Goal: Task Accomplishment & Management: Use online tool/utility

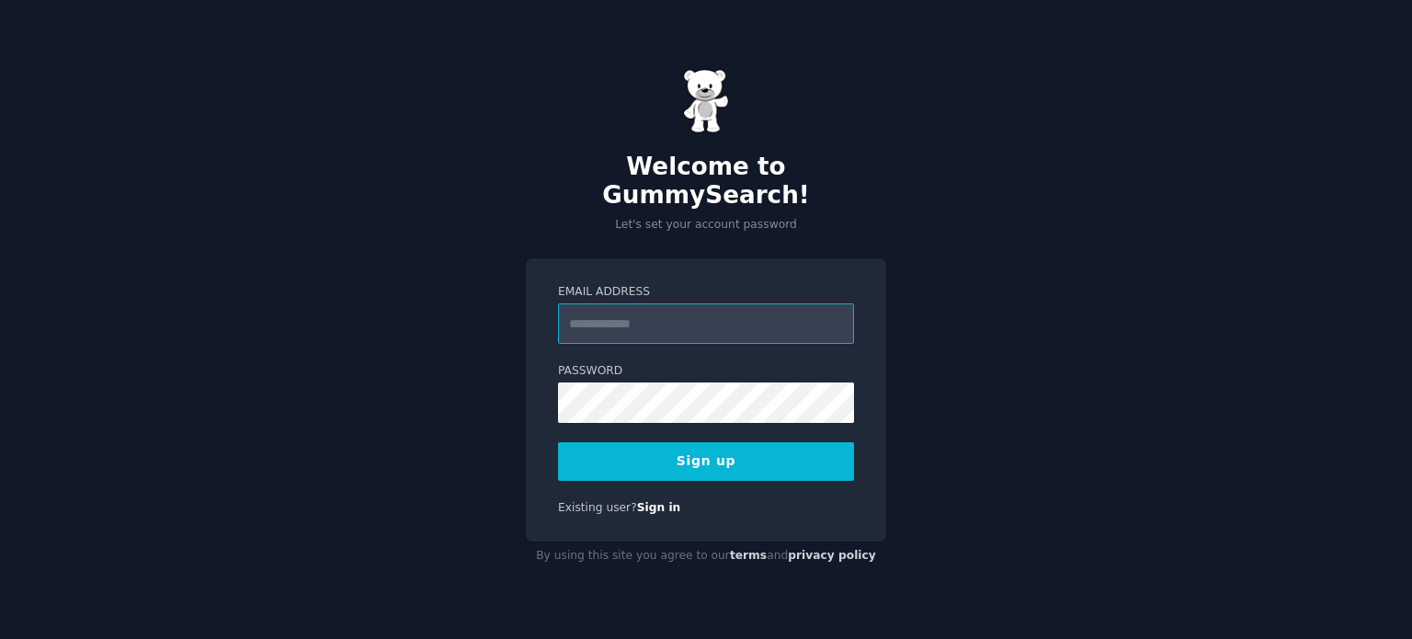
click at [721, 308] on input "Email Address" at bounding box center [706, 323] width 296 height 40
type input "**********"
click at [688, 447] on button "Sign up" at bounding box center [706, 461] width 296 height 39
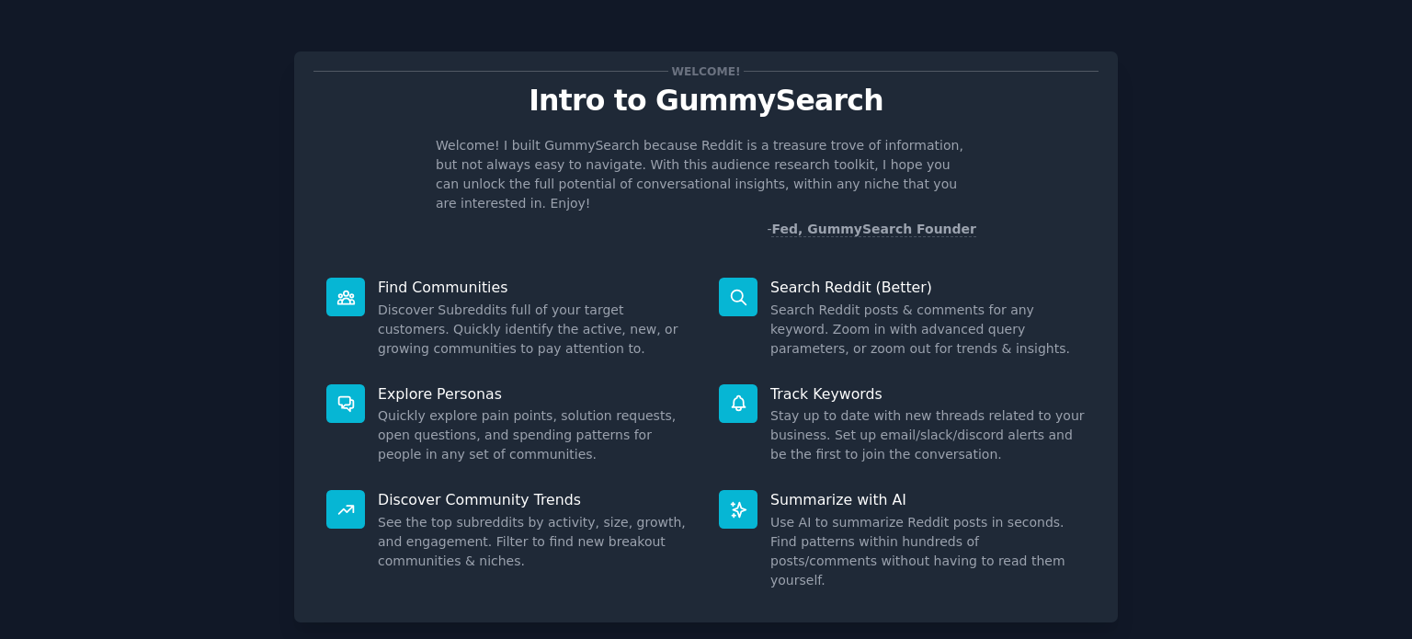
scroll to position [80, 0]
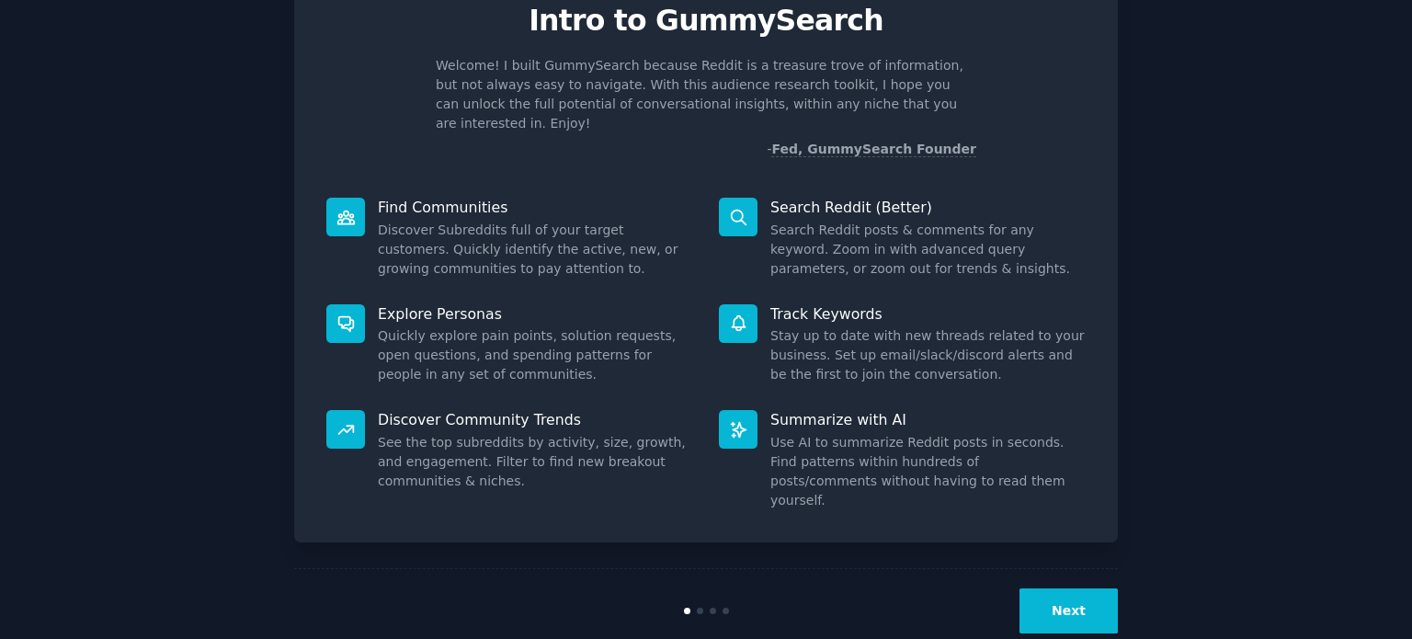
click at [1041, 588] on button "Next" at bounding box center [1068, 610] width 98 height 45
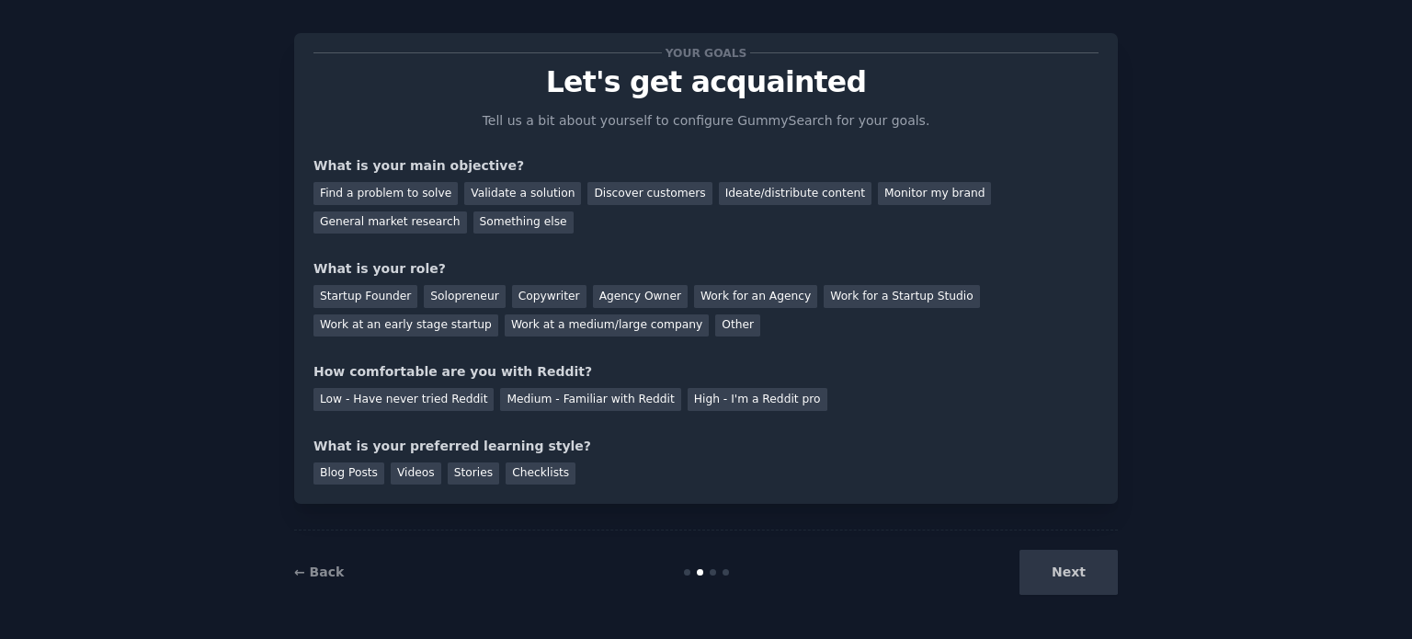
click at [1065, 558] on div "Next" at bounding box center [980, 572] width 275 height 45
click at [401, 194] on div "Find a problem to solve" at bounding box center [385, 193] width 144 height 23
click at [607, 294] on div "Agency Owner" at bounding box center [640, 296] width 95 height 23
click at [411, 477] on div "Videos" at bounding box center [416, 473] width 51 height 23
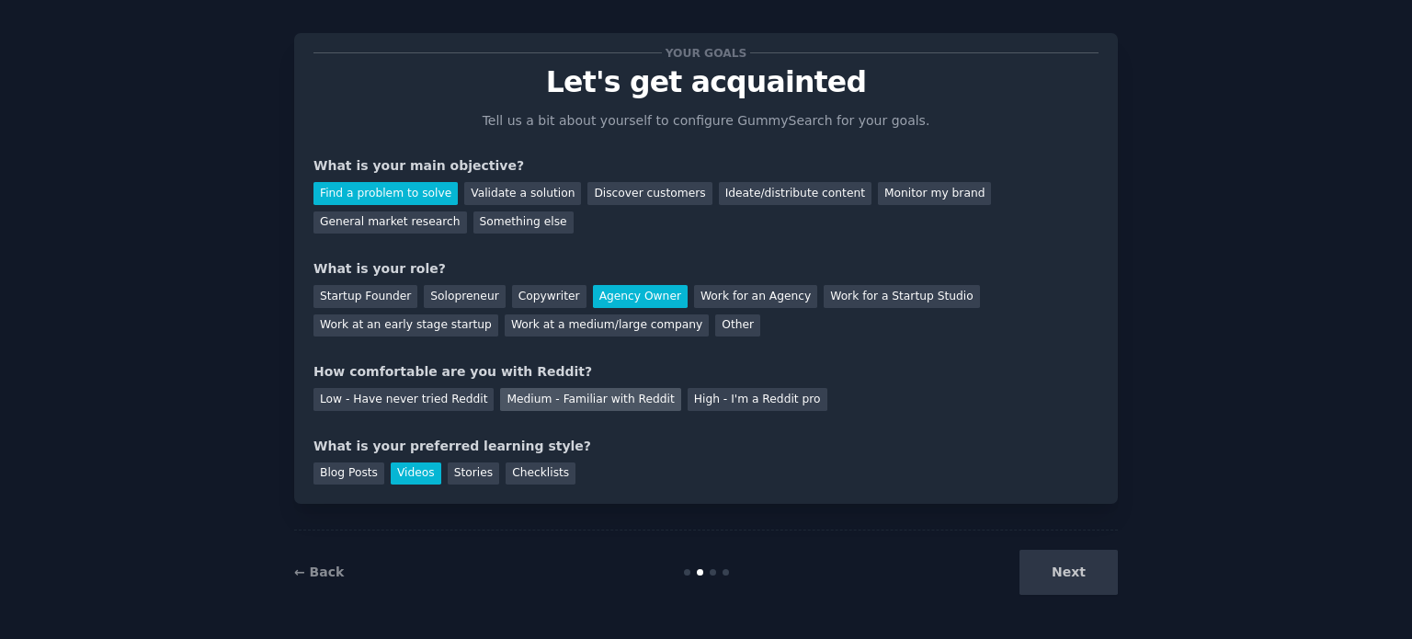
click at [500, 395] on div "Medium - Familiar with Reddit" at bounding box center [590, 399] width 180 height 23
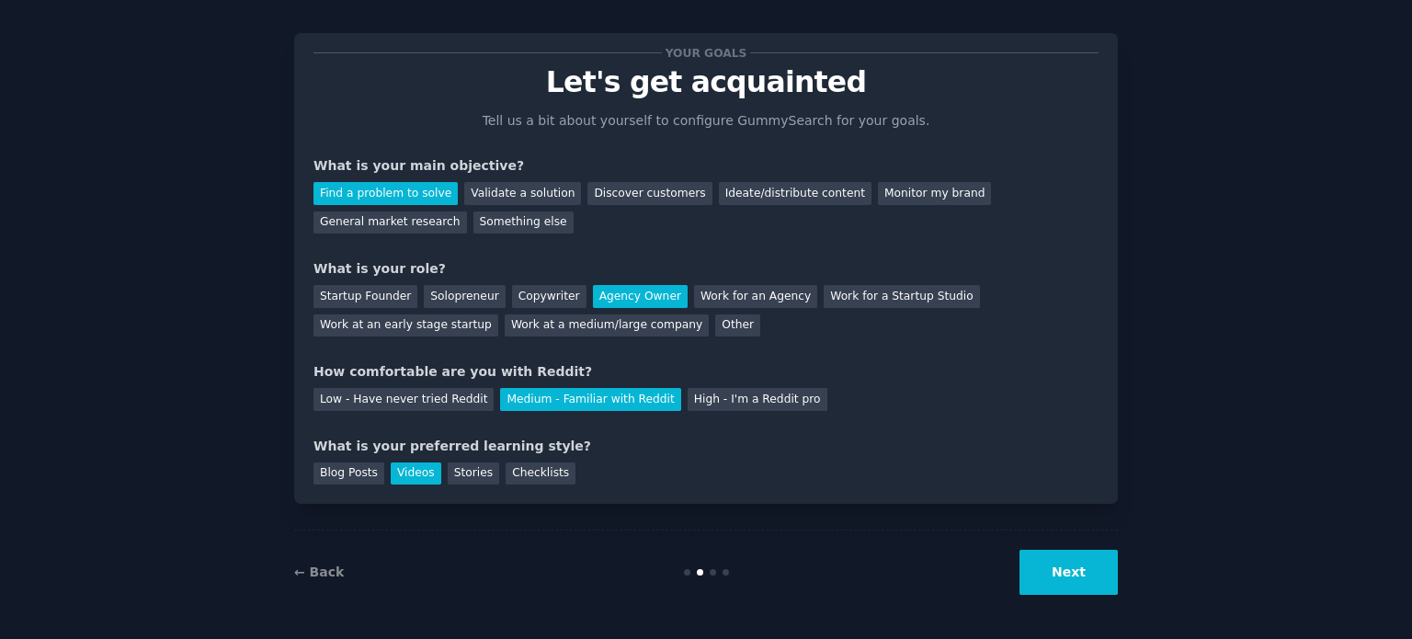
click at [1098, 586] on button "Next" at bounding box center [1068, 572] width 98 height 45
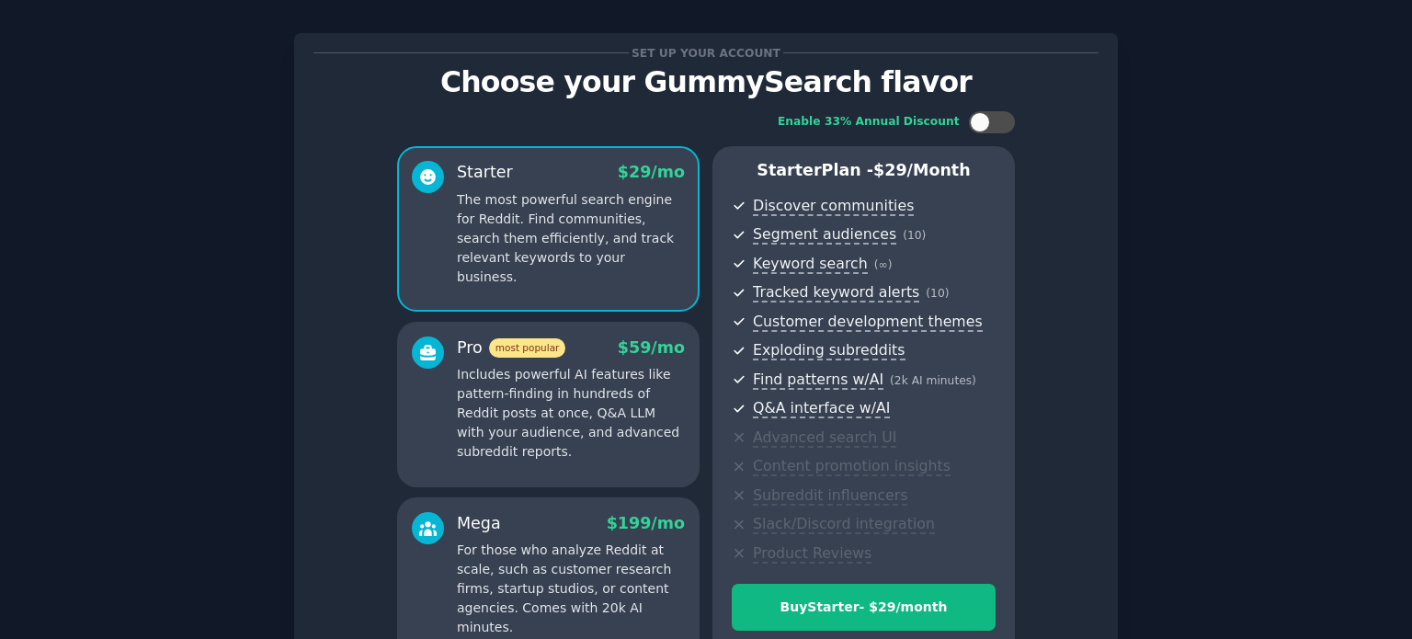
scroll to position [216, 0]
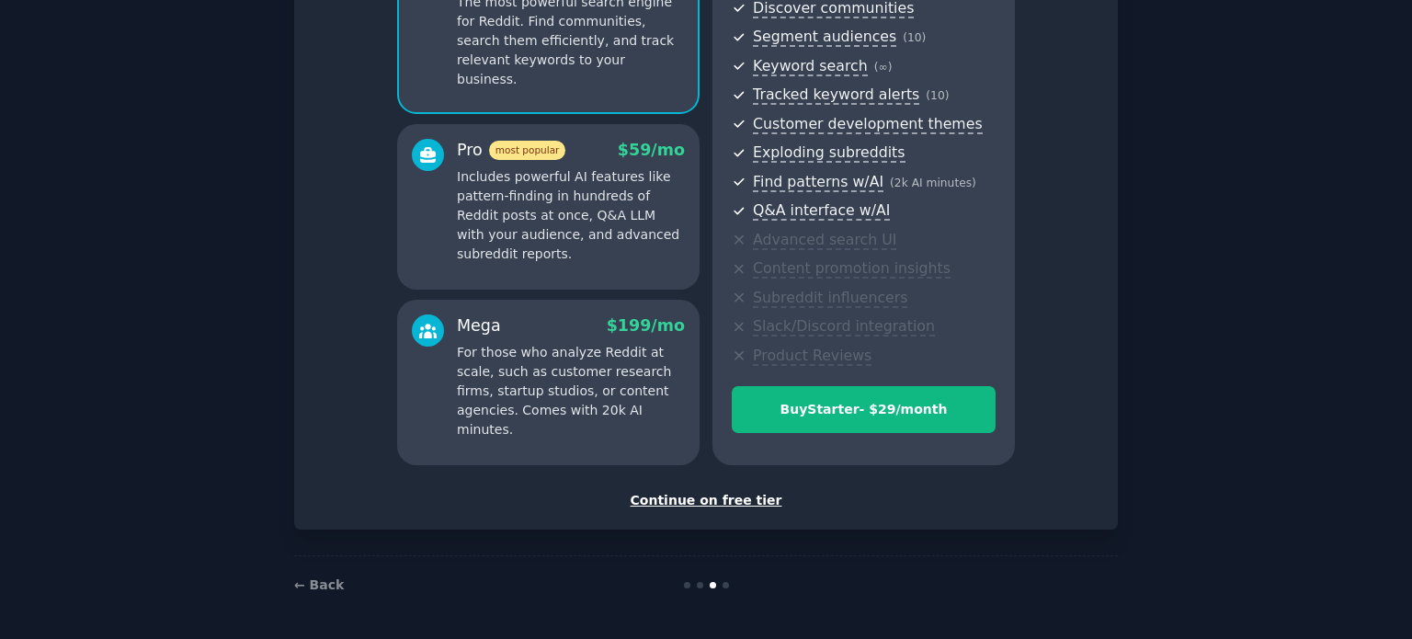
click at [720, 503] on div "Continue on free tier" at bounding box center [705, 500] width 785 height 19
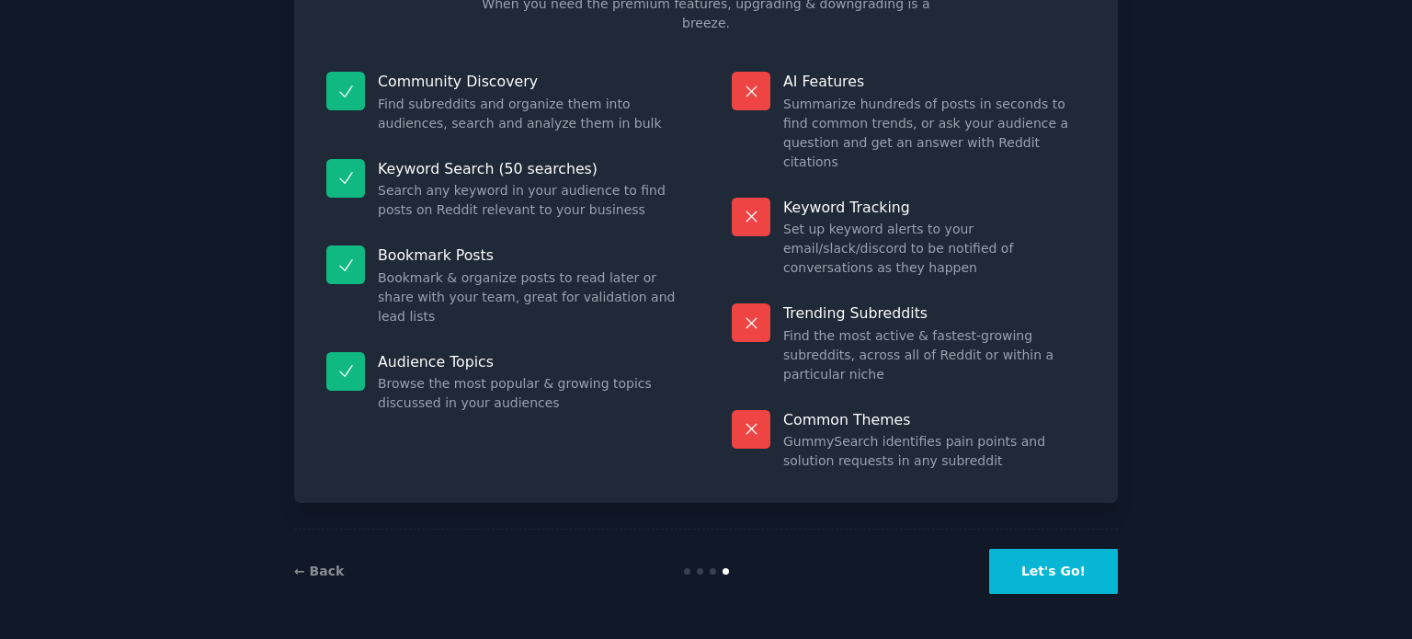
scroll to position [76, 0]
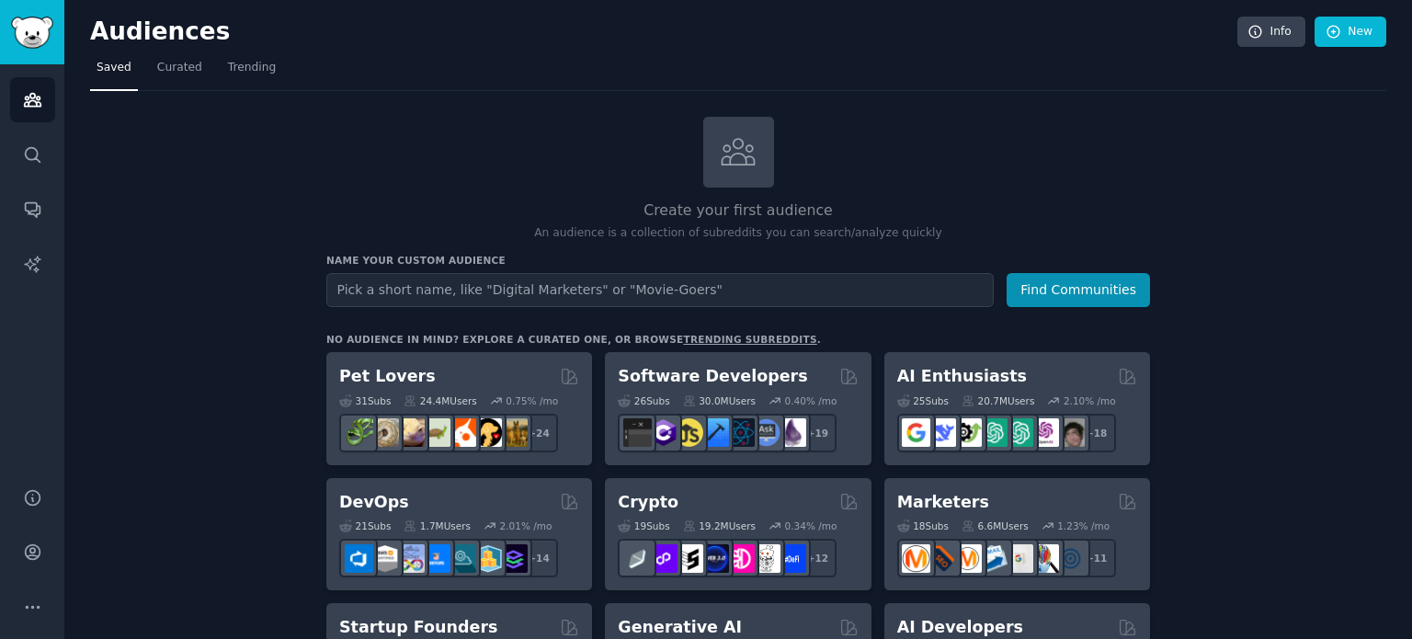
click at [904, 59] on nav "Saved Curated Trending" at bounding box center [738, 72] width 1296 height 38
click at [1349, 36] on link "New" at bounding box center [1350, 32] width 72 height 31
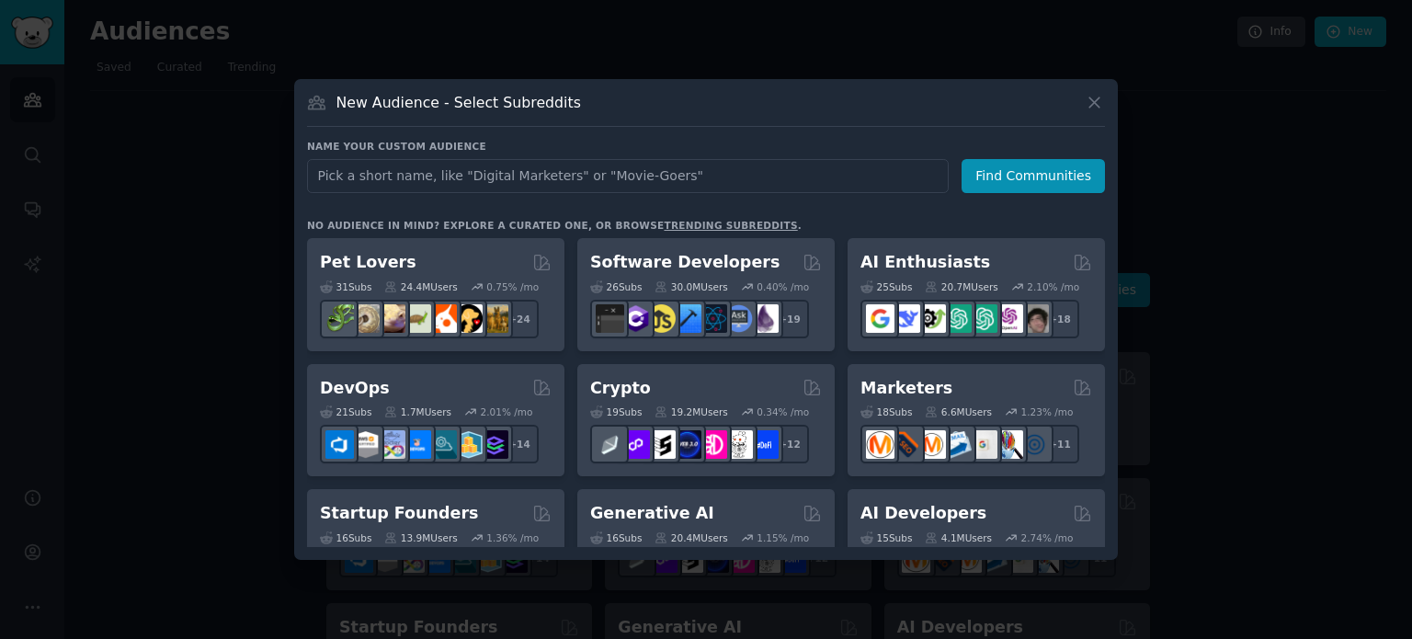
click at [610, 176] on input "text" at bounding box center [628, 176] width 642 height 34
type input "n8n"
click at [1081, 188] on button "Find Communities" at bounding box center [1032, 176] width 143 height 34
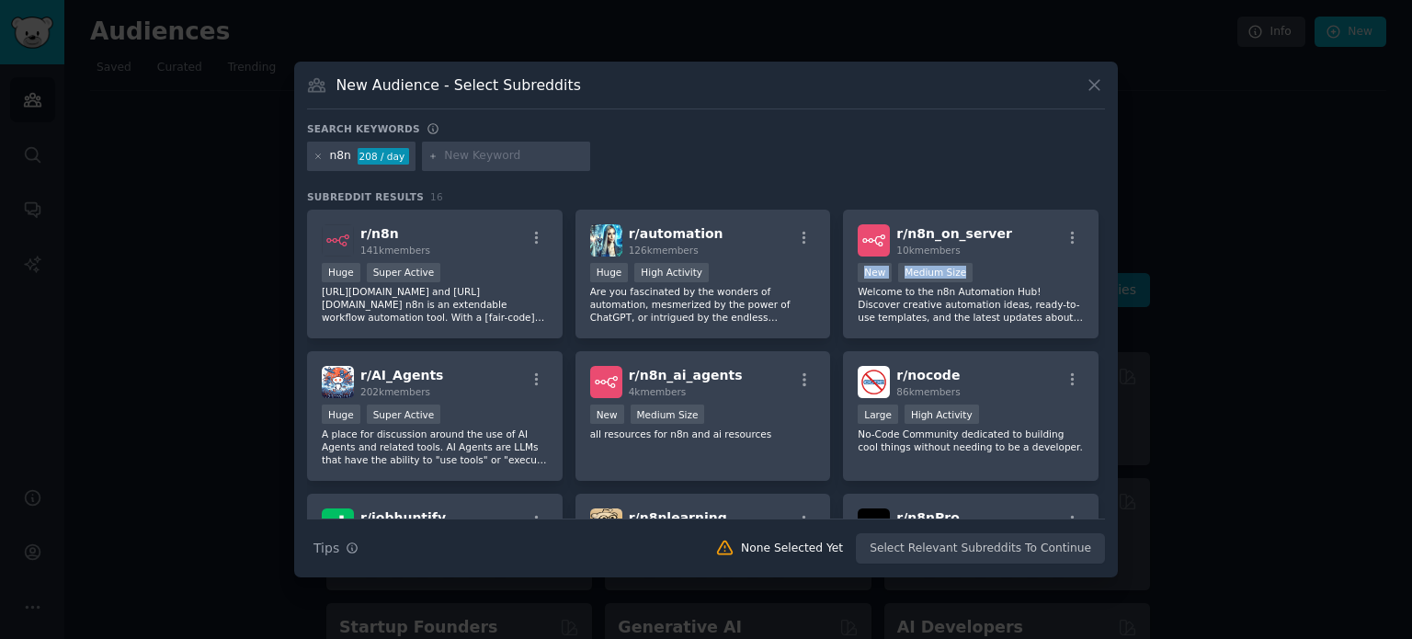
drag, startPoint x: 1106, startPoint y: 234, endPoint x: 1099, endPoint y: 259, distance: 25.6
click at [1099, 260] on div "New Audience - Select Subreddits Search keywords n8n 208 / day Subreddit Result…" at bounding box center [706, 320] width 824 height 516
drag, startPoint x: 1104, startPoint y: 216, endPoint x: 1105, endPoint y: 245, distance: 28.5
click at [1105, 245] on div "New Audience - Select Subreddits Search keywords n8n 208 / day Subreddit Result…" at bounding box center [706, 320] width 824 height 516
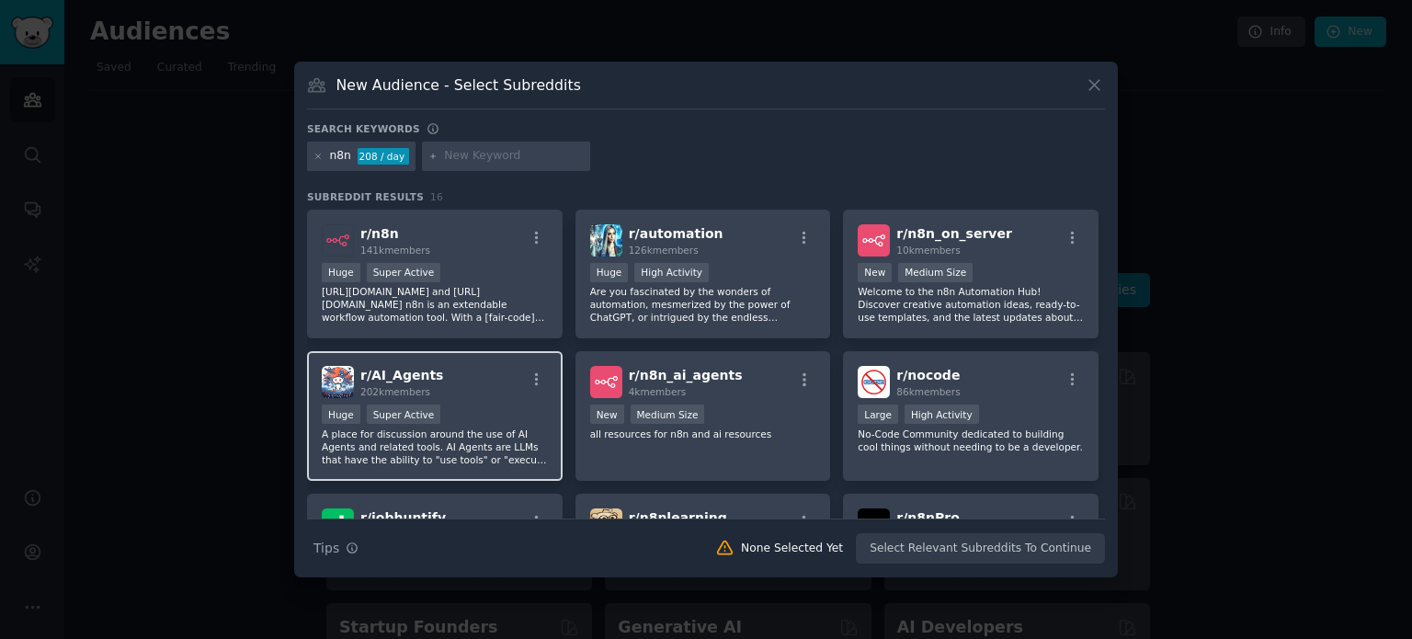
click at [447, 392] on div "r/ AI_Agents 202k members" at bounding box center [435, 382] width 226 height 32
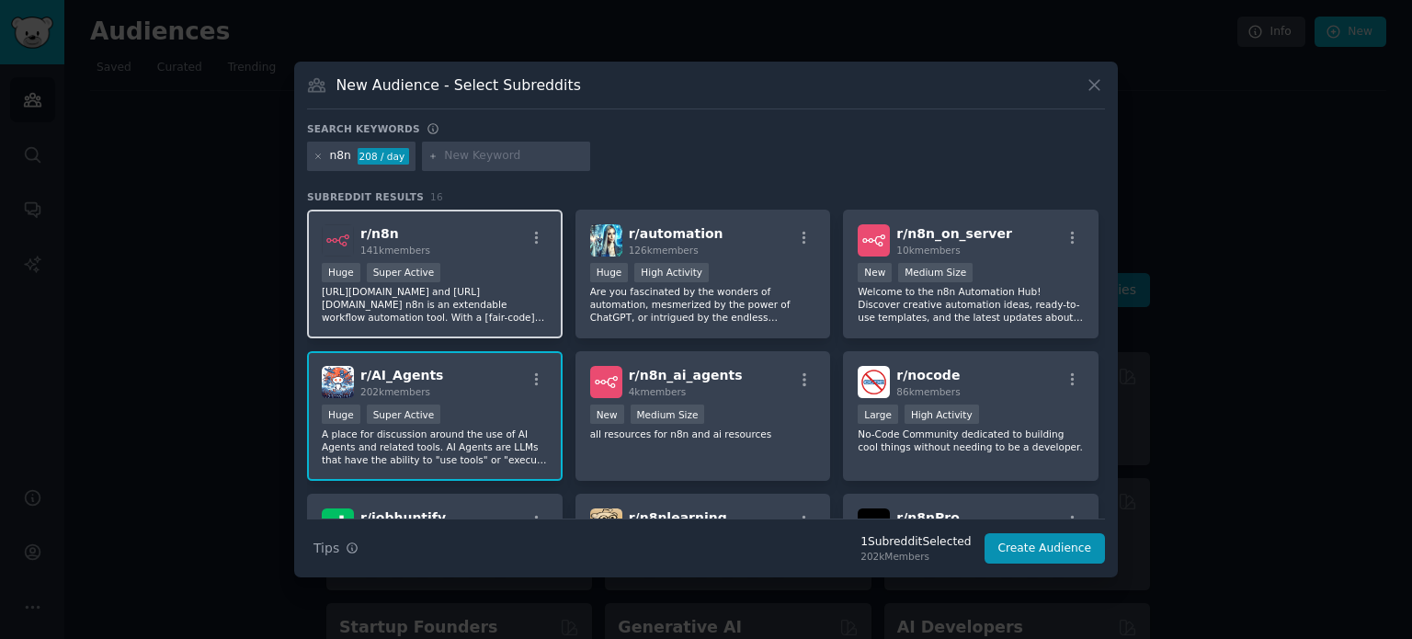
click at [508, 295] on p "[URL][DOMAIN_NAME] and [URL][DOMAIN_NAME] n8n is an extendable workflow automat…" at bounding box center [435, 304] width 226 height 39
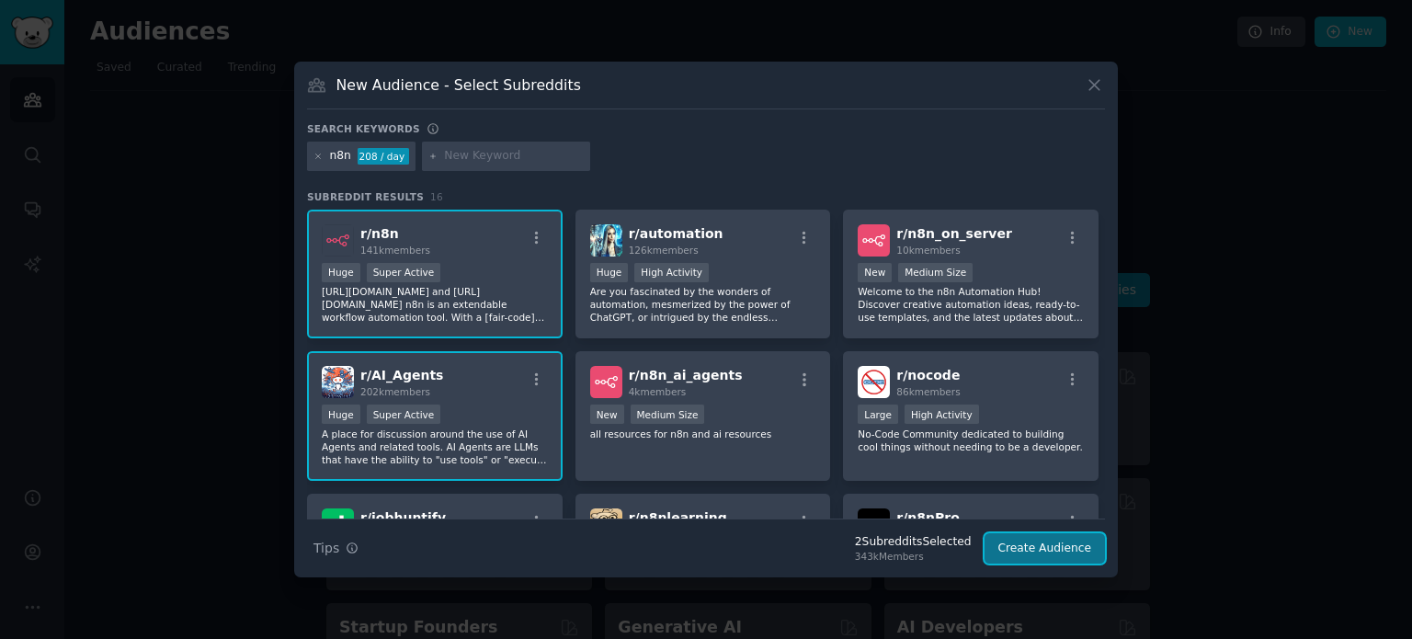
click at [1063, 545] on button "Create Audience" at bounding box center [1044, 548] width 121 height 31
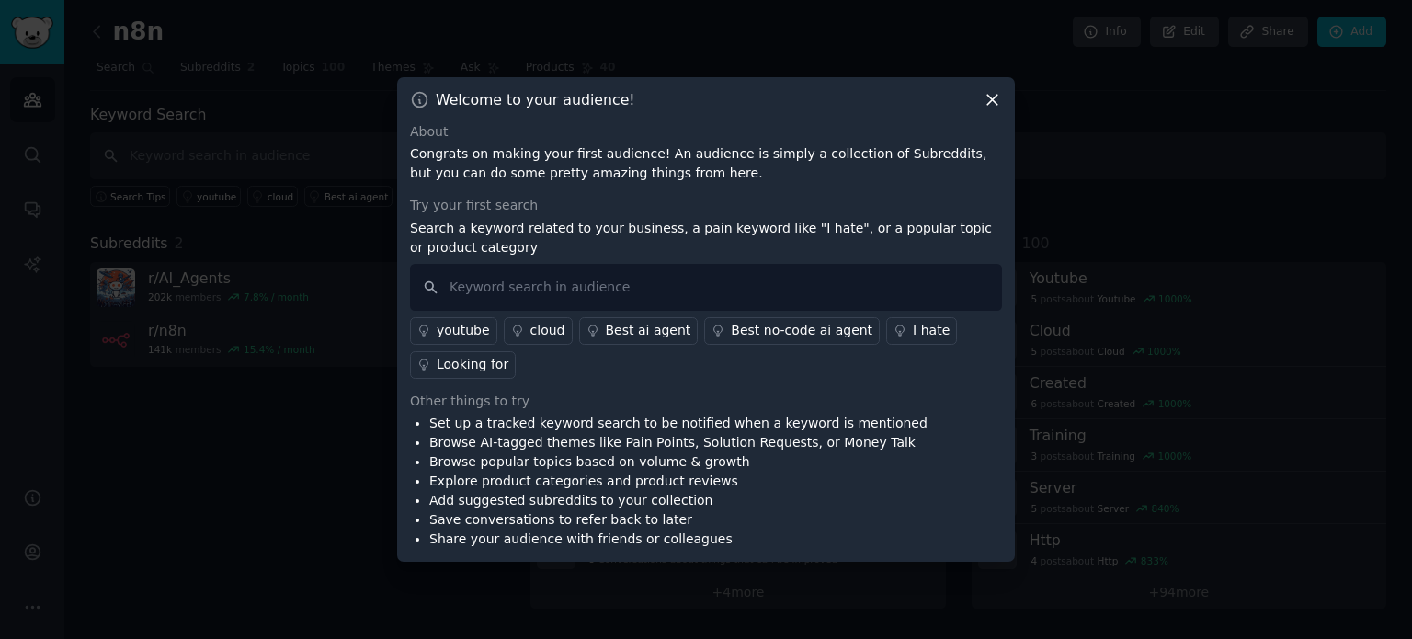
click at [456, 328] on div "youtube" at bounding box center [463, 330] width 53 height 19
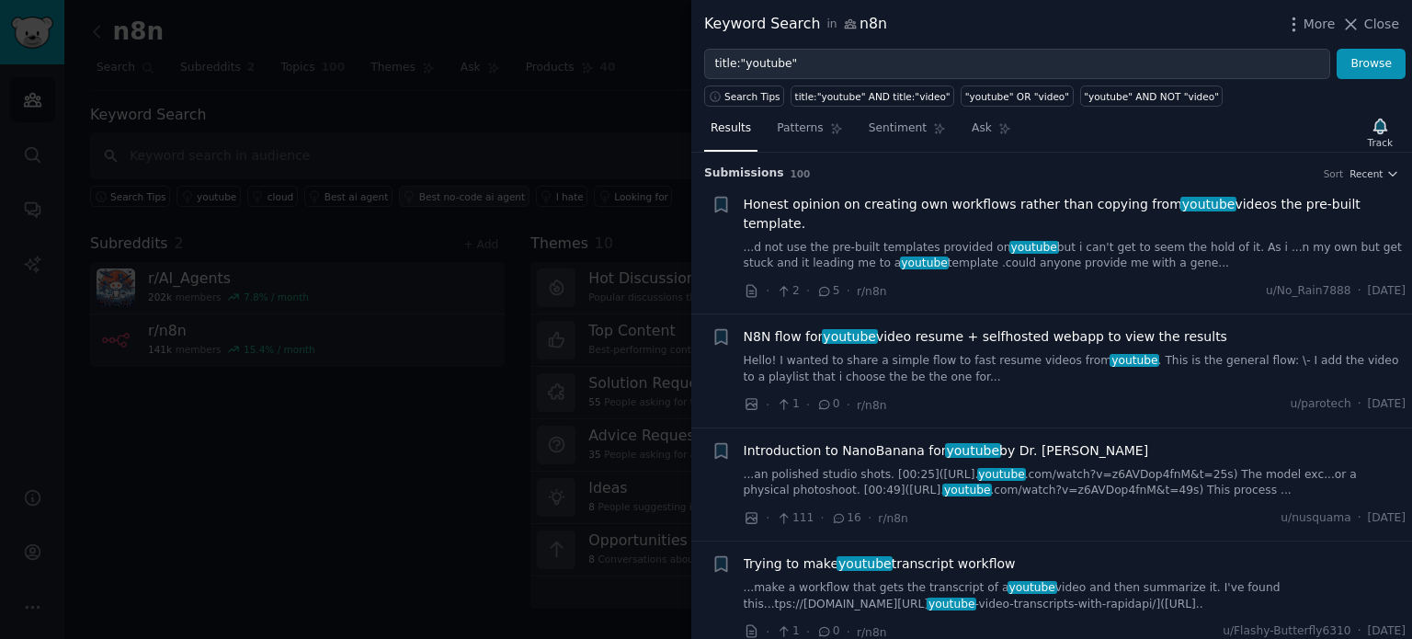
drag, startPoint x: 1351, startPoint y: 27, endPoint x: 421, endPoint y: 187, distance: 943.9
click at [1351, 27] on icon at bounding box center [1352, 24] width 10 height 10
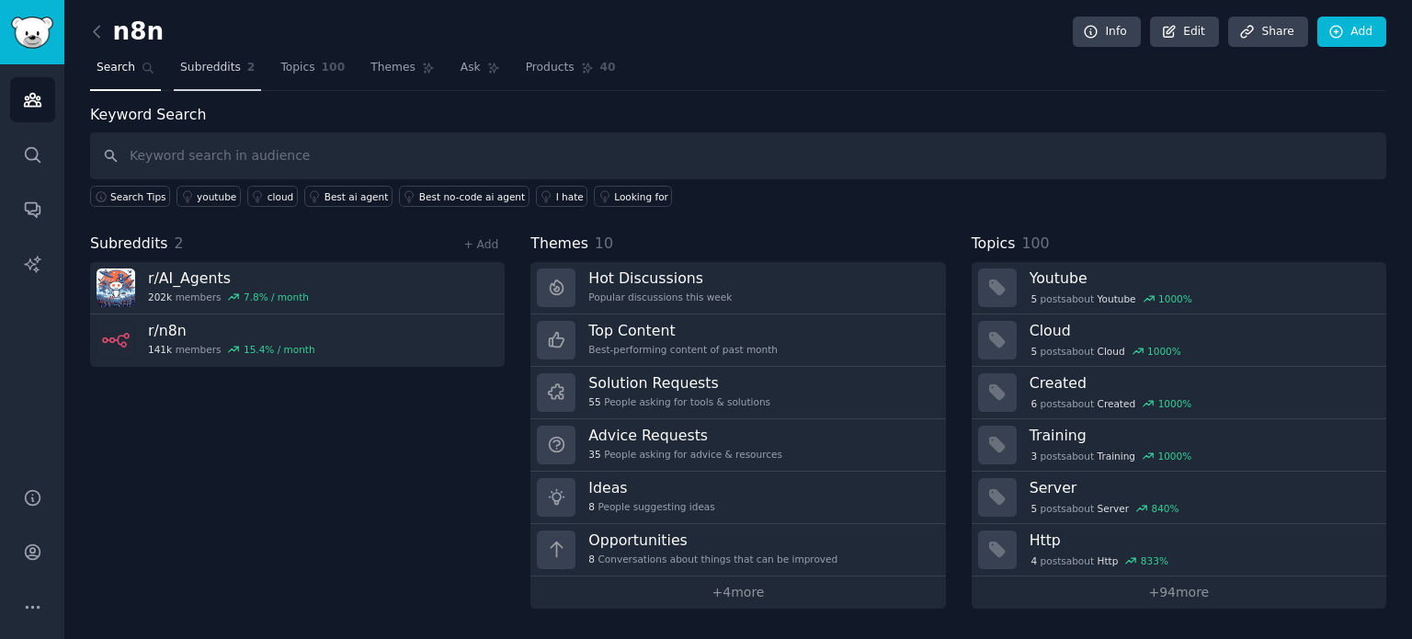
click at [229, 57] on link "Subreddits 2" at bounding box center [217, 72] width 87 height 38
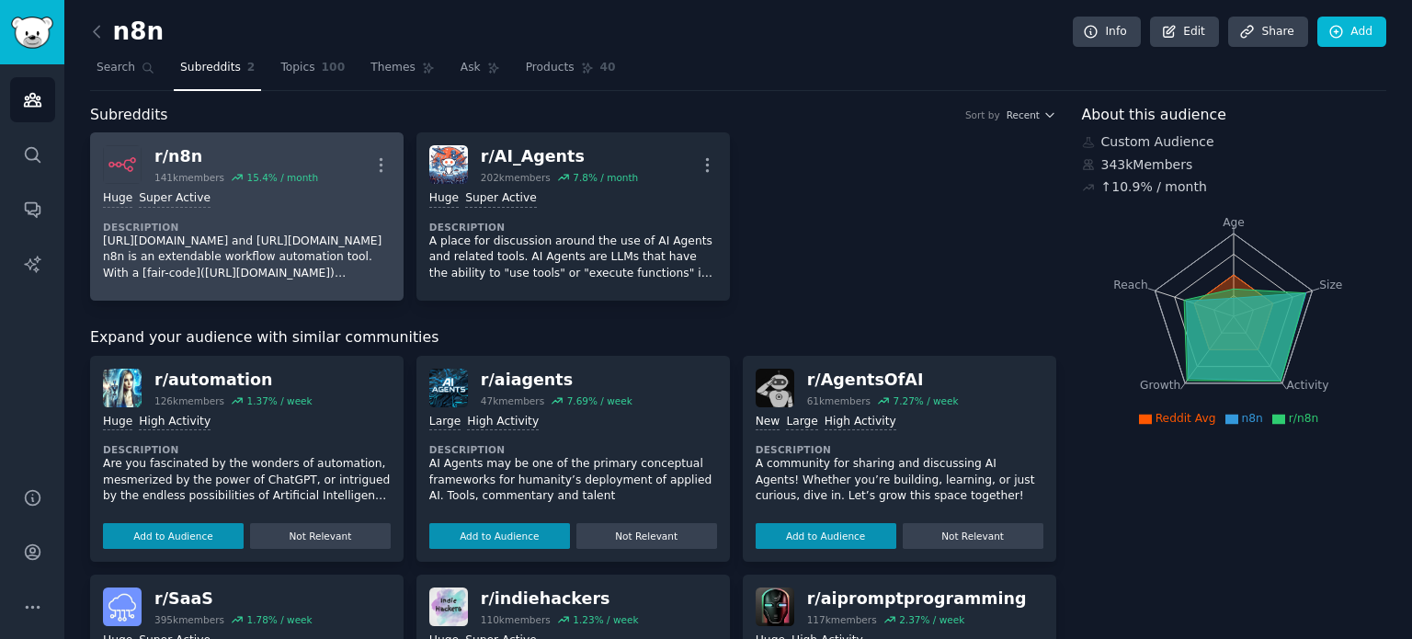
click at [279, 198] on div "Huge Super Active" at bounding box center [247, 198] width 288 height 17
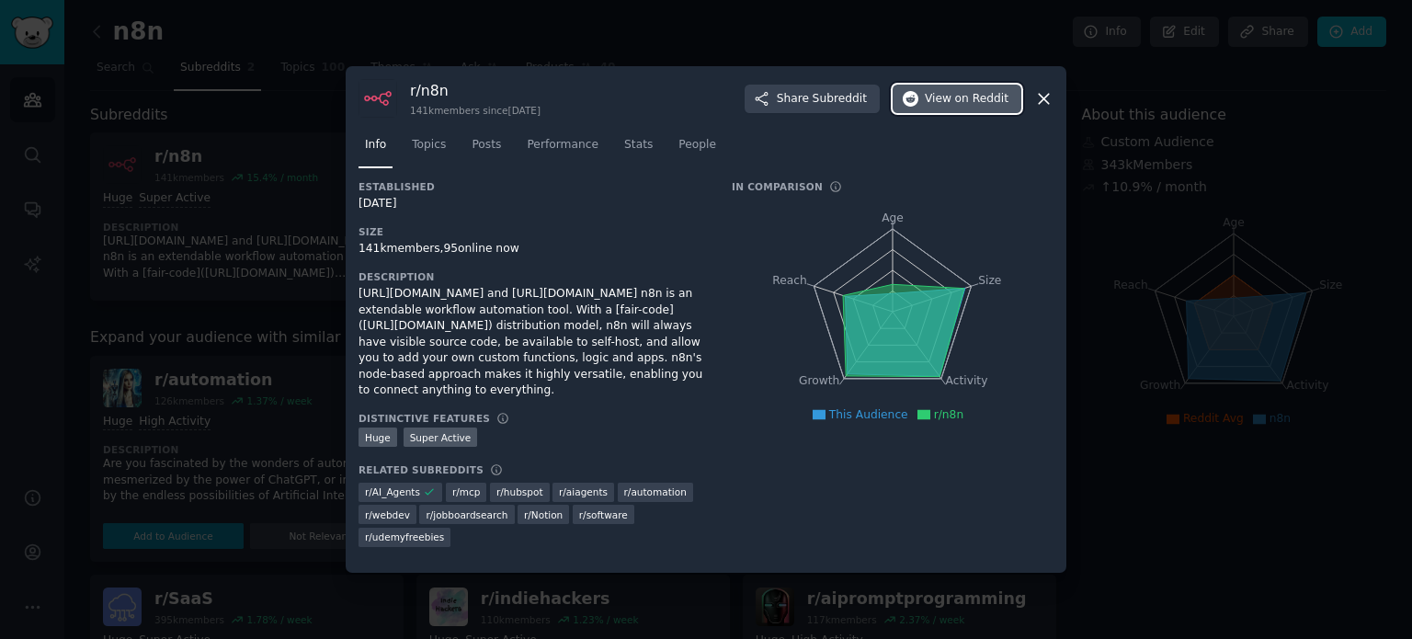
click at [971, 106] on span "on Reddit" at bounding box center [981, 99] width 53 height 17
click at [955, 59] on div at bounding box center [706, 319] width 1412 height 639
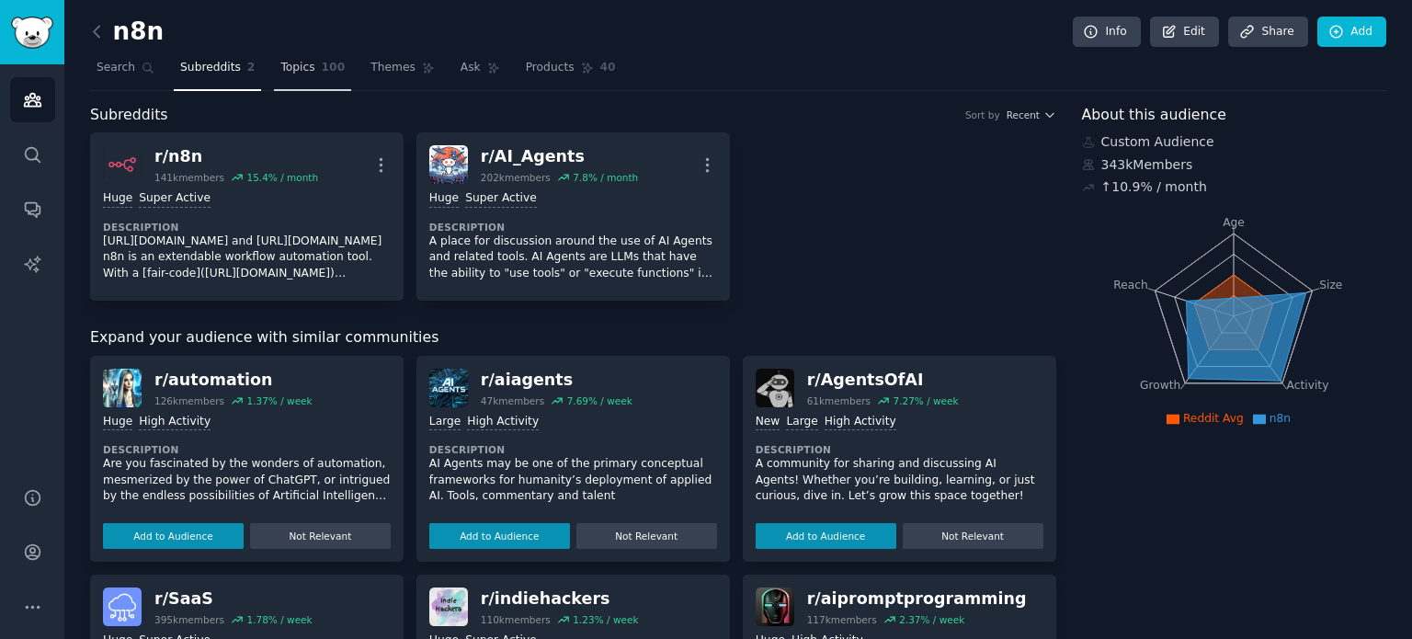
click at [292, 69] on span "Topics" at bounding box center [297, 68] width 34 height 17
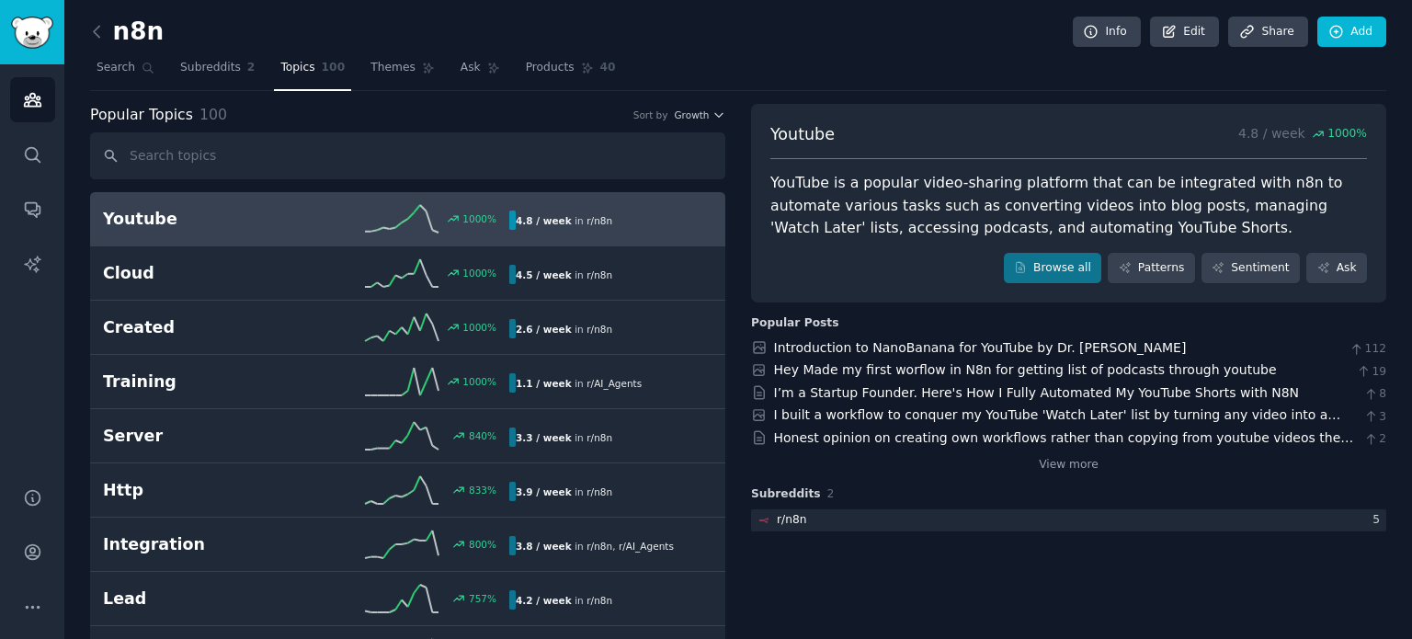
click at [320, 233] on link "Youtube 1000 % 4.8 / week in r/ n8n 1000% increase in mentions recently" at bounding box center [407, 219] width 635 height 54
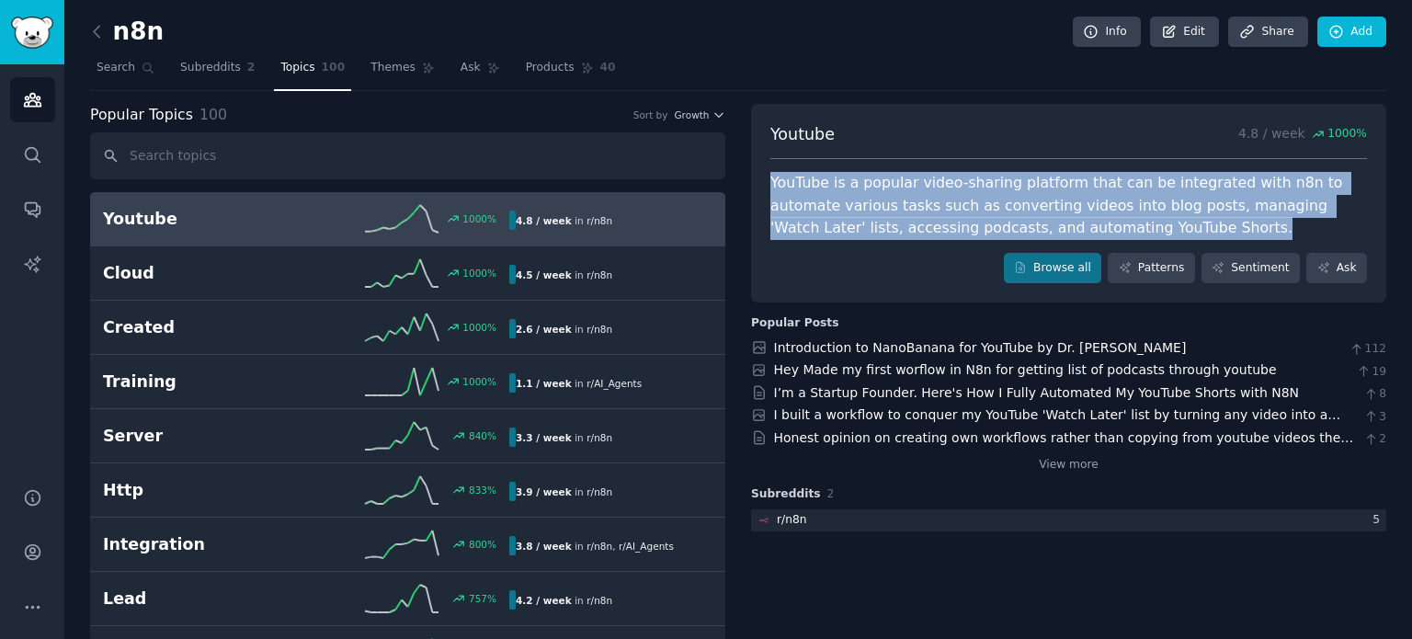
drag, startPoint x: 760, startPoint y: 172, endPoint x: 1044, endPoint y: 199, distance: 285.3
click at [1143, 222] on div "Youtube 4.8 / week 1000 % YouTube is a popular video-sharing platform that can …" at bounding box center [1068, 203] width 635 height 199
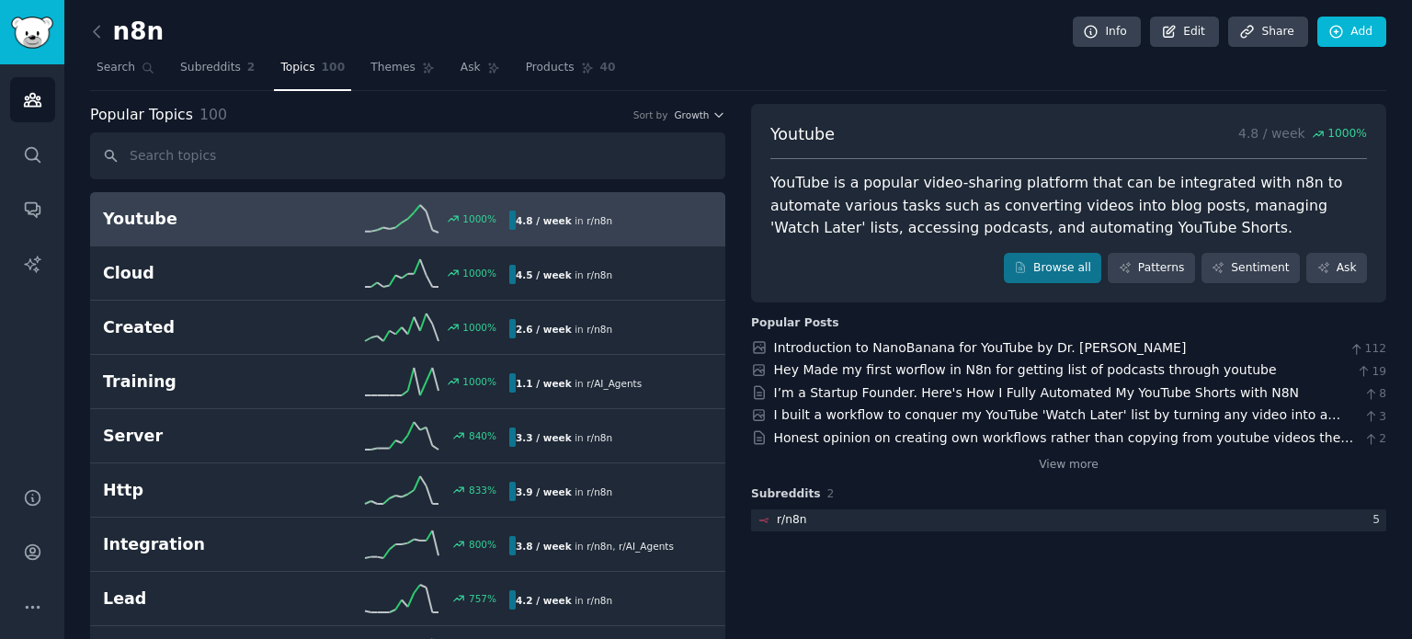
click at [914, 62] on nav "Search Subreddits 2 Topics 100 Themes Ask Products 40" at bounding box center [738, 72] width 1296 height 38
click at [1065, 470] on link "View more" at bounding box center [1069, 465] width 60 height 17
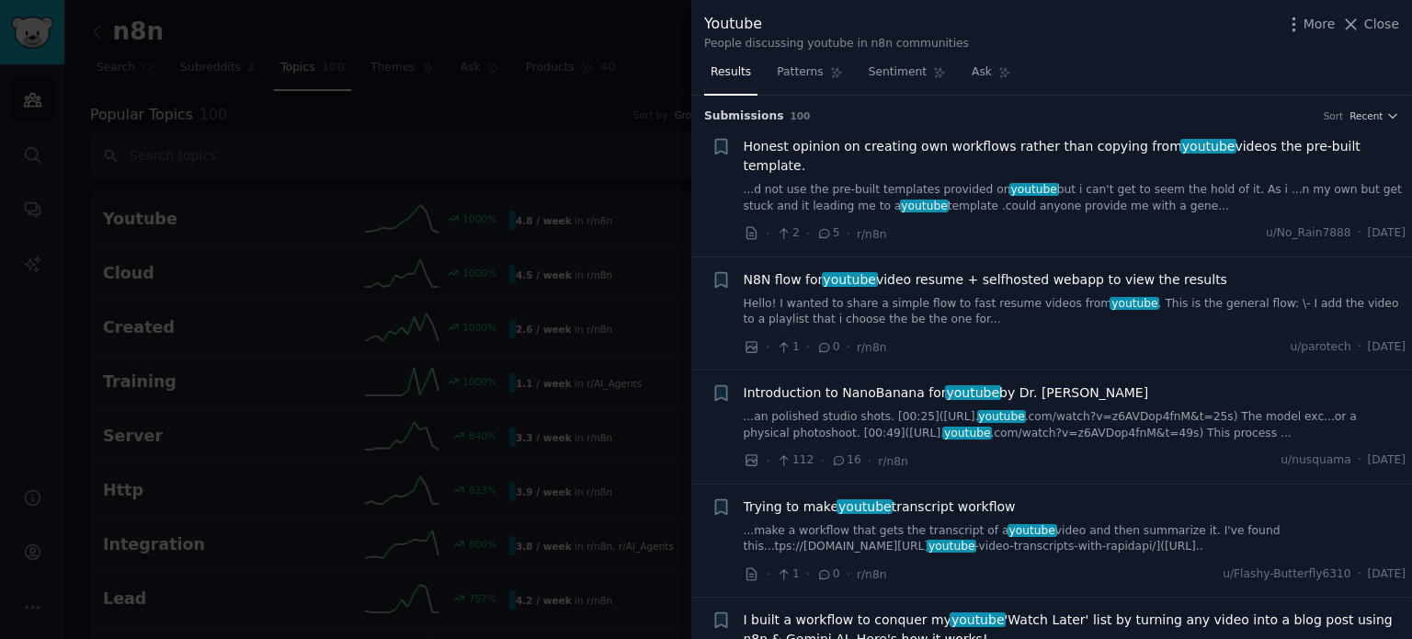
drag, startPoint x: 1140, startPoint y: 59, endPoint x: 1199, endPoint y: 65, distance: 59.2
click at [1199, 65] on div "Results Patterns Sentiment Ask" at bounding box center [1051, 77] width 721 height 38
click at [1239, 154] on span "Honest opinion on creating own workflows rather than copying from youtube video…" at bounding box center [1075, 156] width 663 height 39
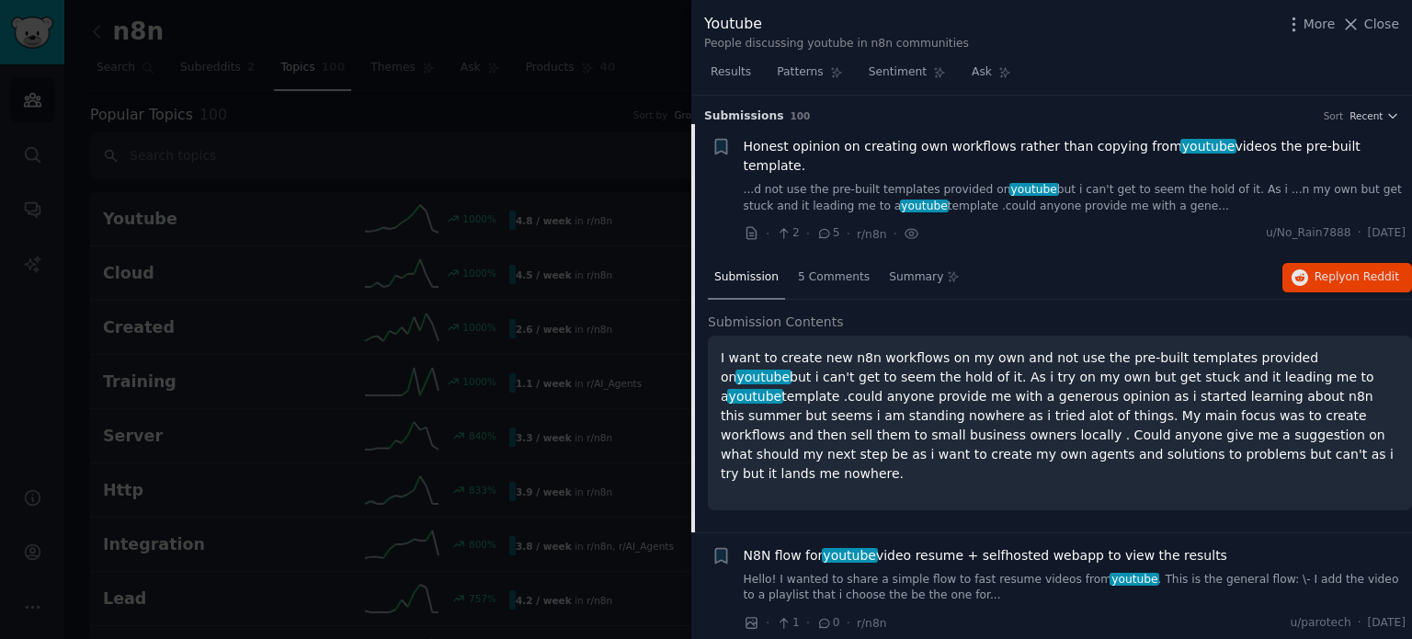
scroll to position [28, 0]
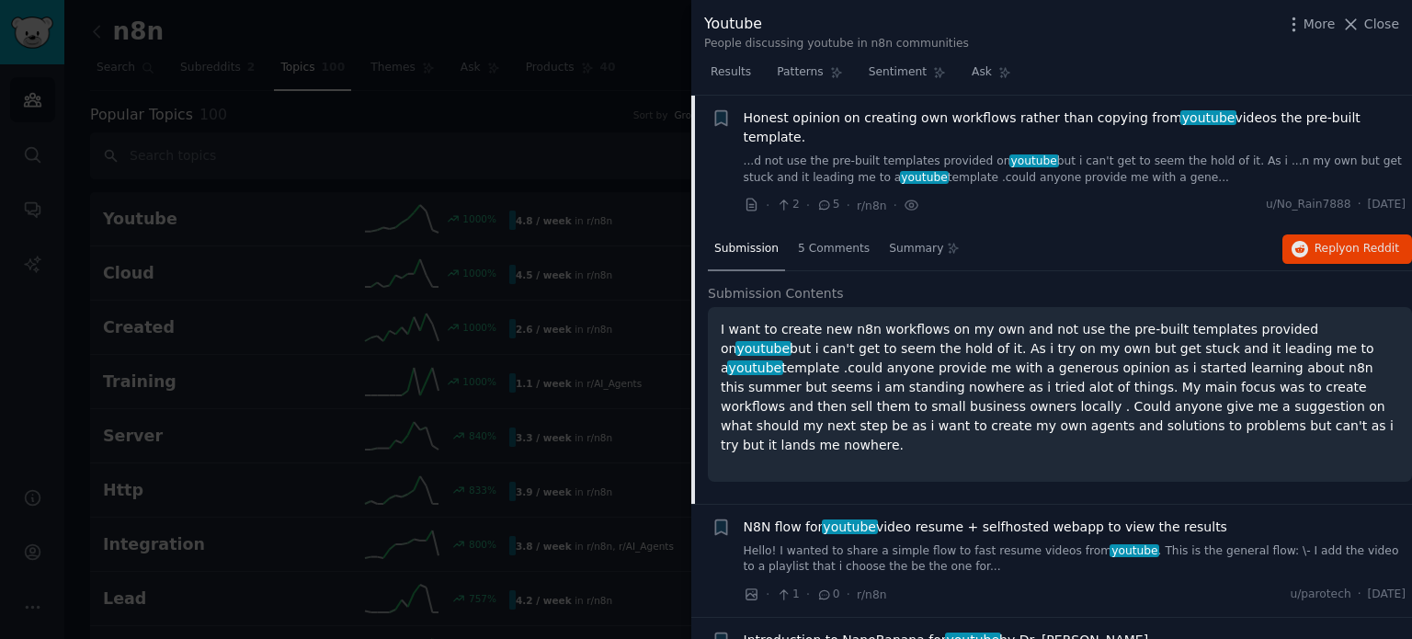
click at [1026, 124] on span "Honest opinion on creating own workflows rather than copying from youtube video…" at bounding box center [1075, 127] width 663 height 39
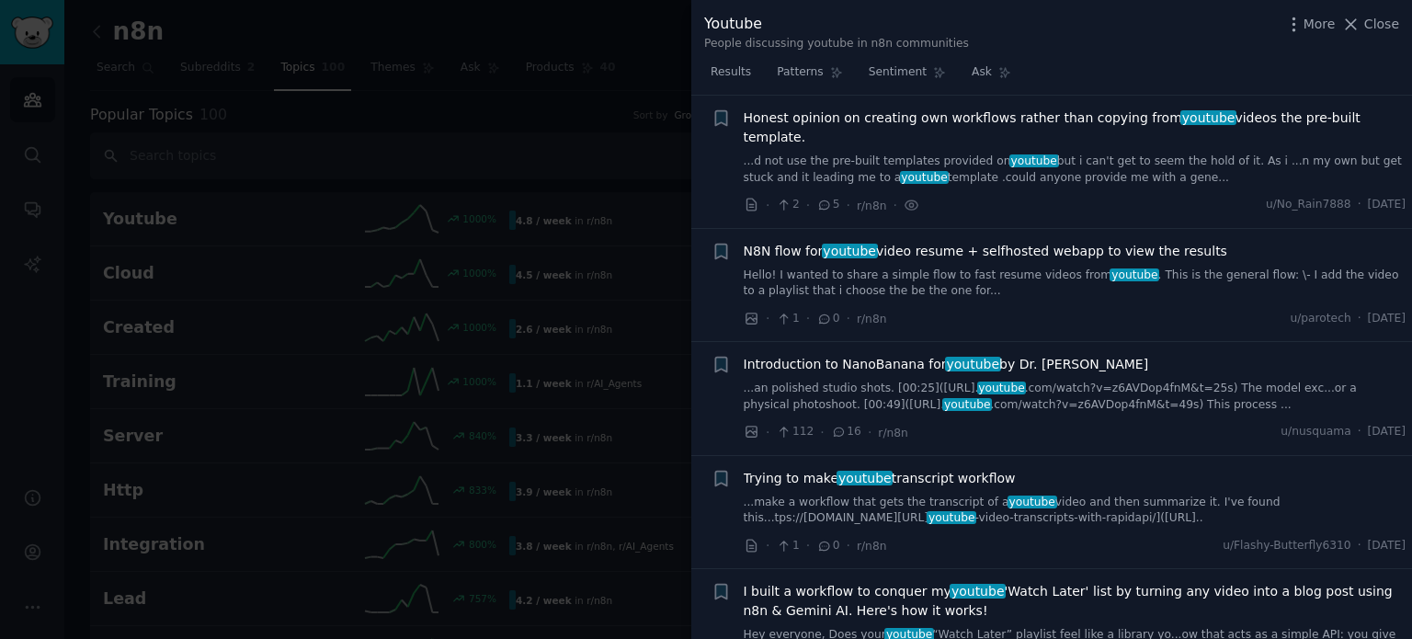
click at [1046, 119] on span "Honest opinion on creating own workflows rather than copying from youtube video…" at bounding box center [1075, 127] width 663 height 39
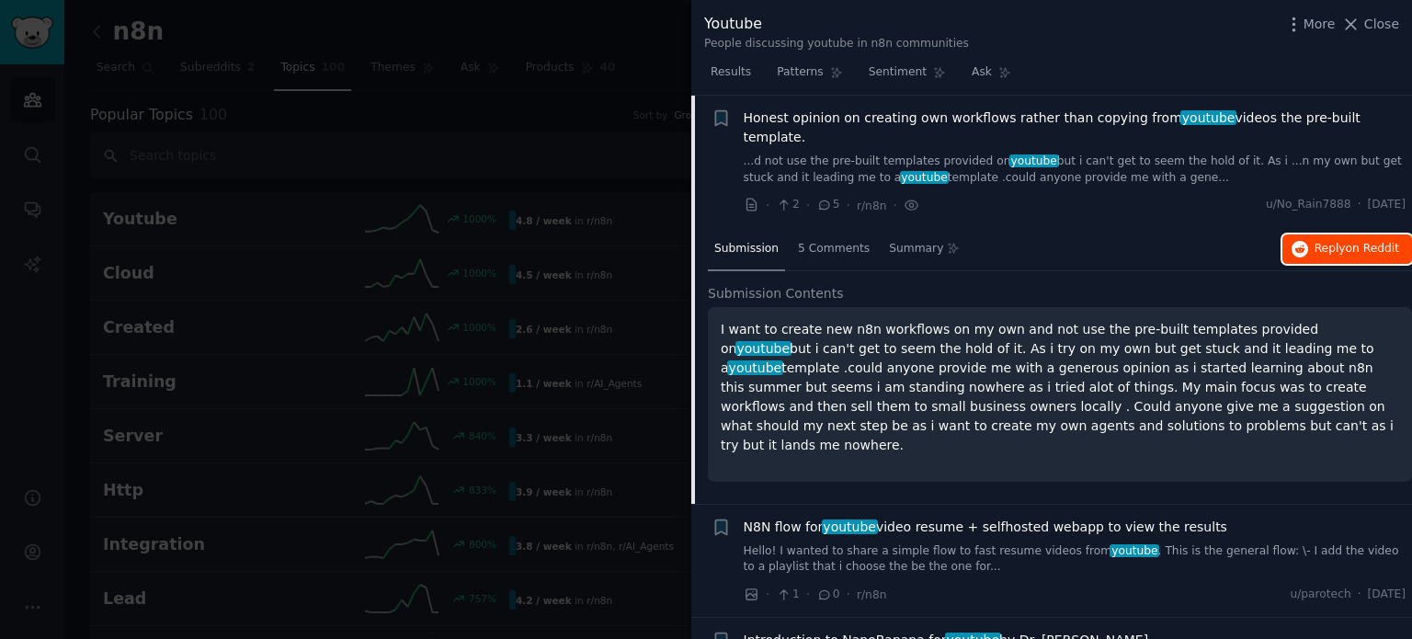
click at [1338, 241] on span "Reply on Reddit" at bounding box center [1356, 249] width 85 height 17
click at [1086, 55] on div "Youtube People discussing youtube in n8n communities More Close" at bounding box center [1051, 29] width 721 height 58
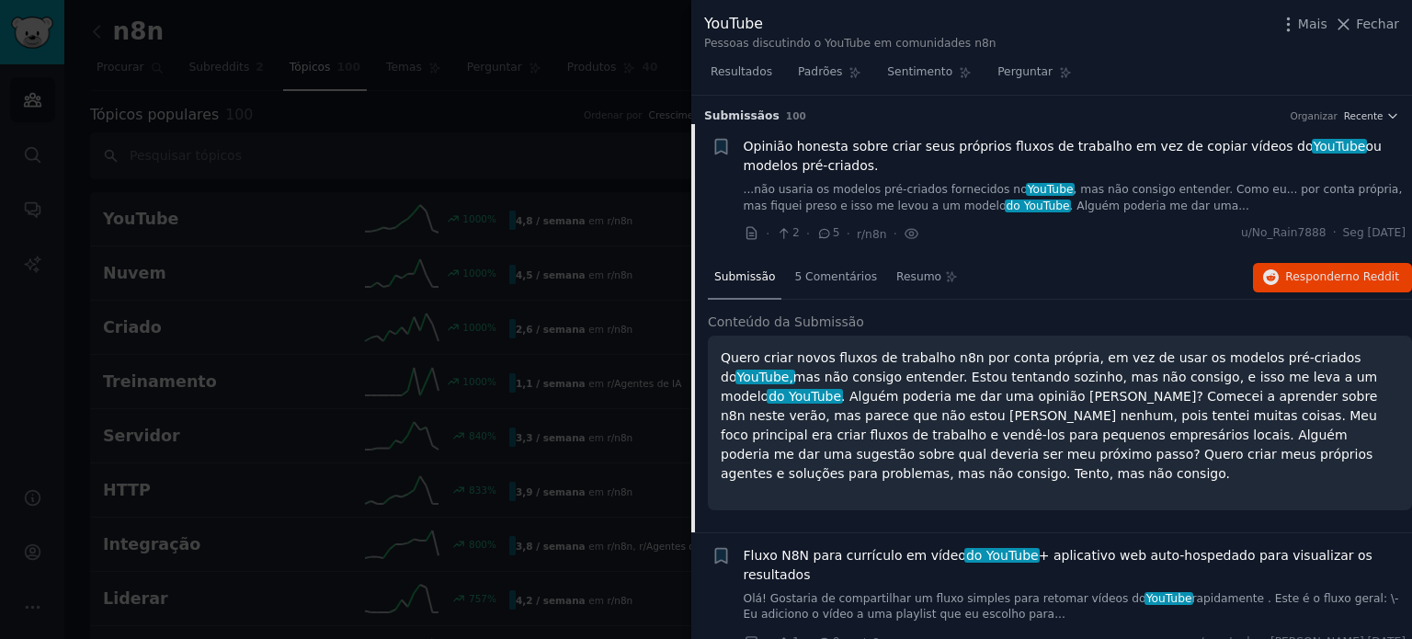
scroll to position [184, 0]
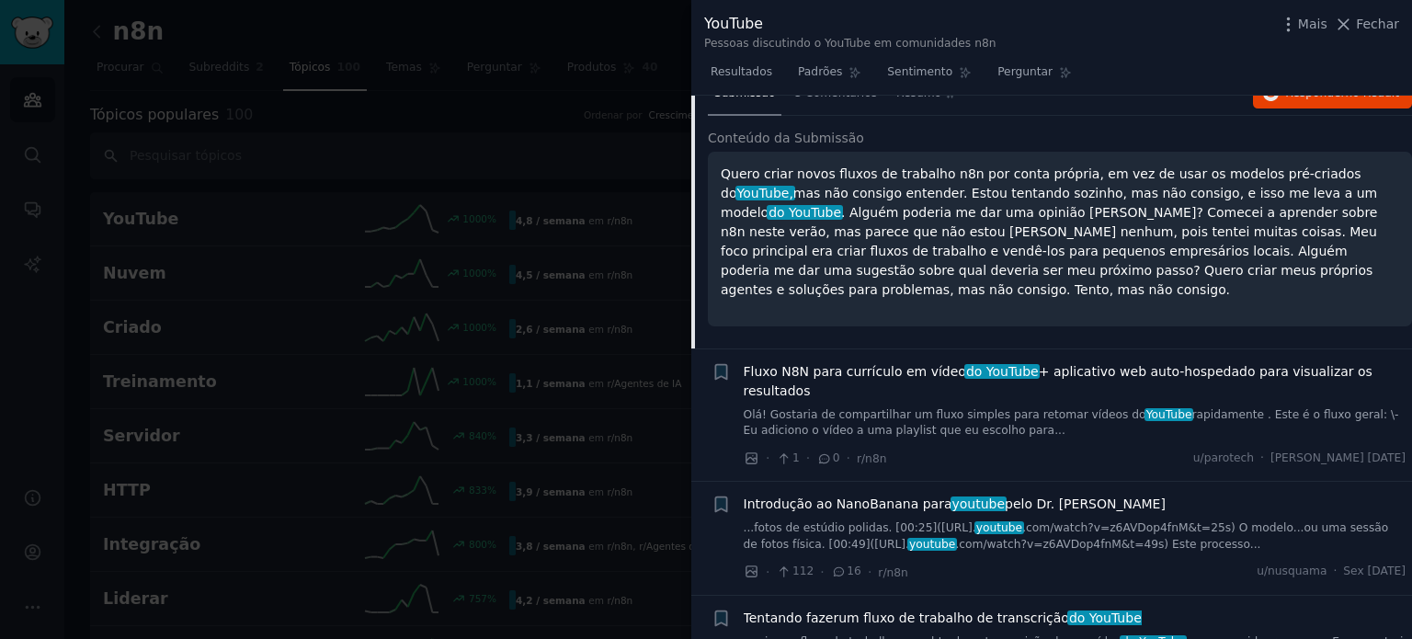
click at [1054, 376] on font "+ aplicativo web auto-hospedado para visualizar os resultados" at bounding box center [1058, 381] width 629 height 34
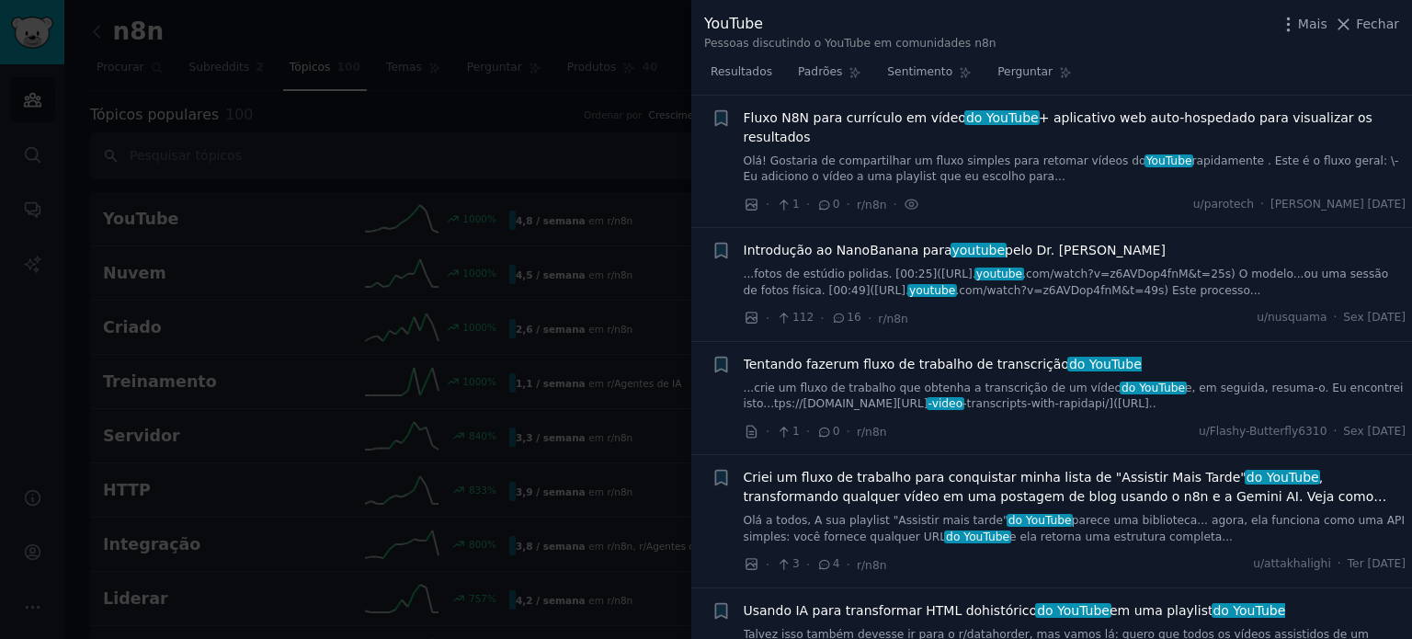
scroll to position [346, 0]
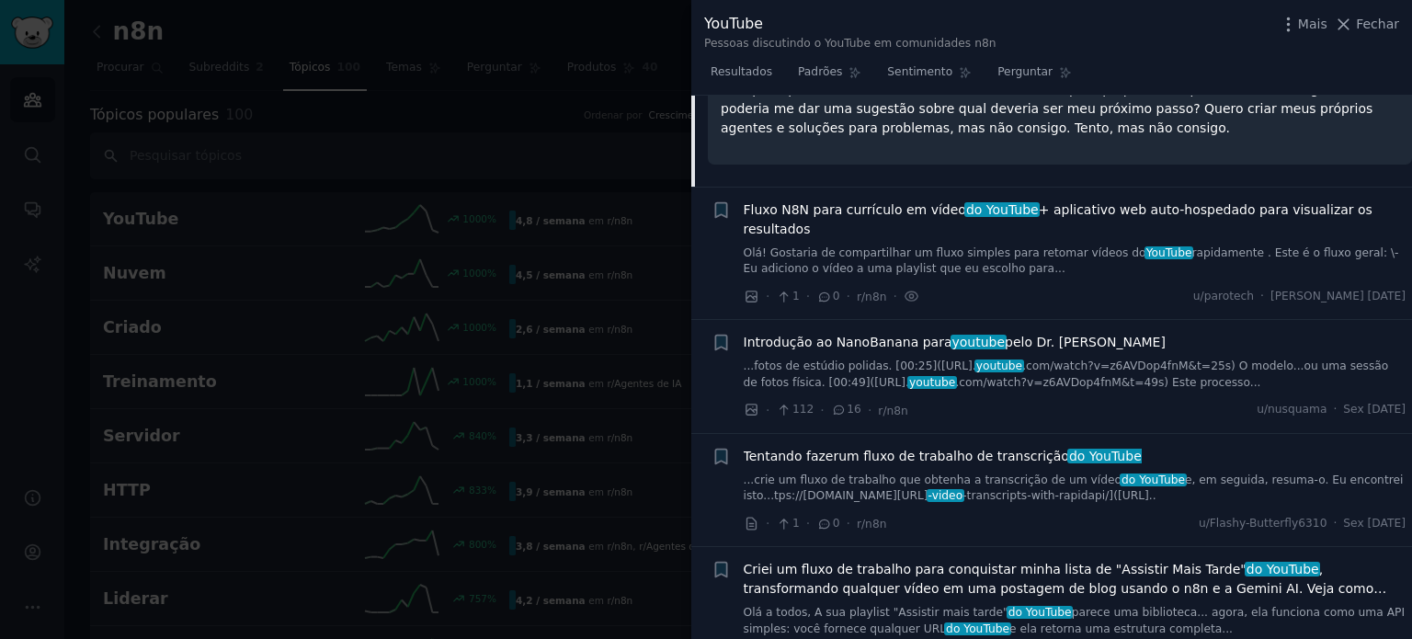
click at [866, 217] on span "Fluxo N8N para currículo em vídeo do YouTube + aplicativo web auto-hospedado pa…" at bounding box center [1075, 219] width 663 height 39
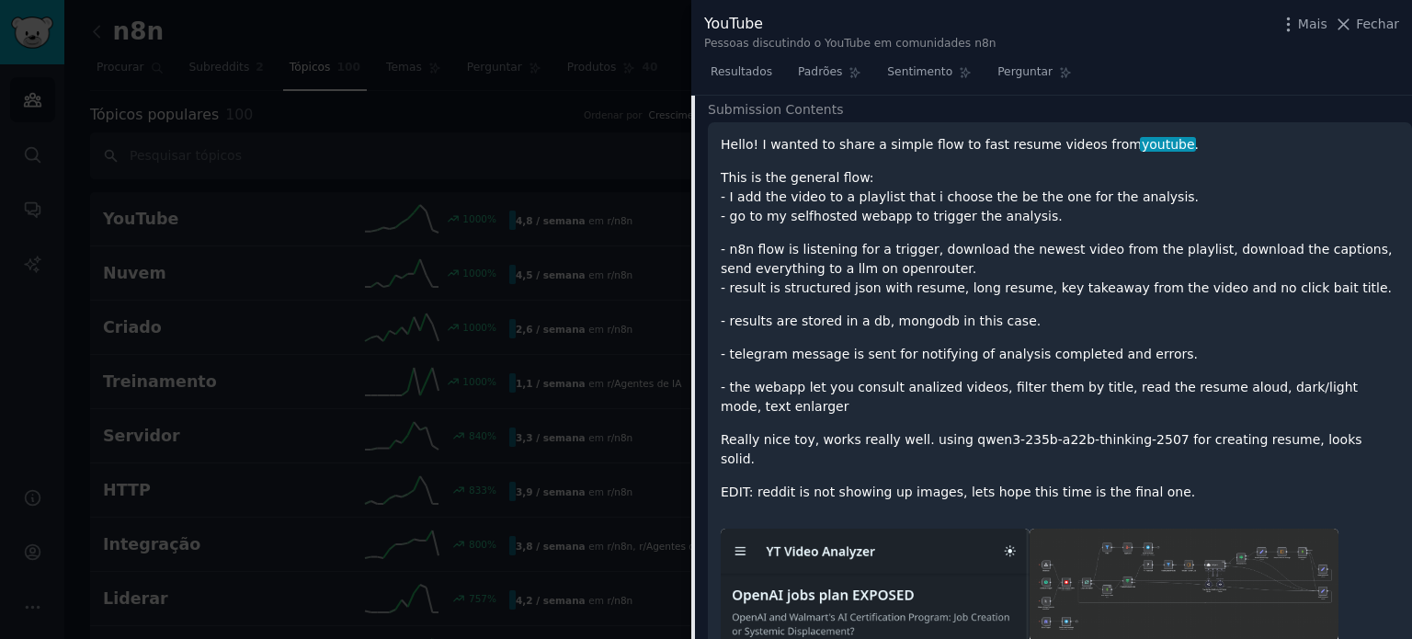
scroll to position [162, 0]
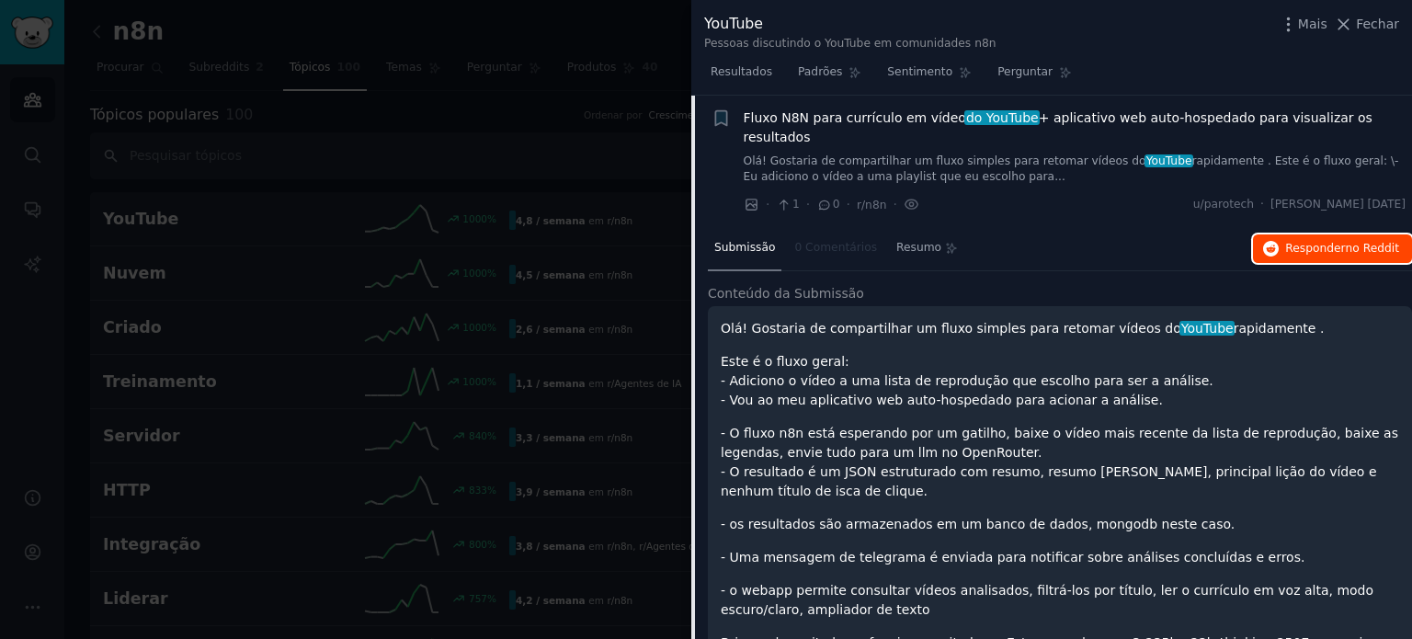
click at [1291, 234] on button "Responder no Reddit" at bounding box center [1332, 248] width 159 height 29
click at [1362, 20] on font "Fechar" at bounding box center [1377, 24] width 43 height 15
